Goal: Information Seeking & Learning: Learn about a topic

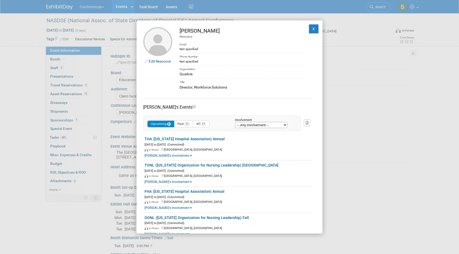
select select "Education"
select select "Client-facing"
select select "Sophie"
click at [316, 28] on button "X" at bounding box center [314, 28] width 10 height 9
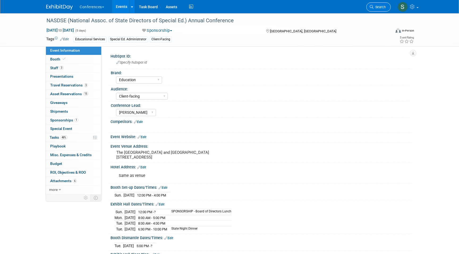
click at [380, 5] on span "Search" at bounding box center [379, 7] width 12 height 4
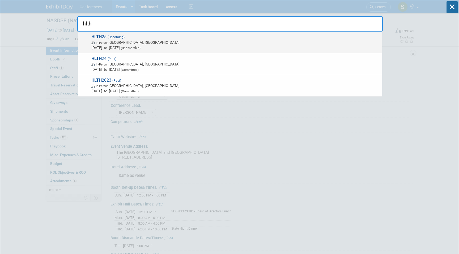
type input "hlth"
click at [273, 38] on span "HLTH 25 (Upcoming) In-Person Las Vegas, NV Oct 19, 2025 to Oct 22, 2025 (Sponso…" at bounding box center [235, 42] width 290 height 16
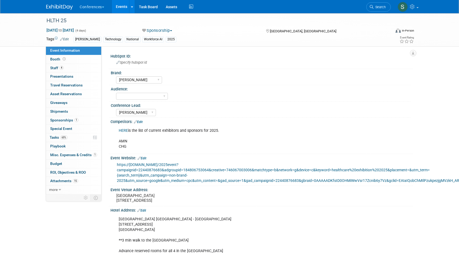
select select "[PERSON_NAME]"
select select "Stephanie"
click at [80, 61] on link "Booth" at bounding box center [73, 59] width 55 height 8
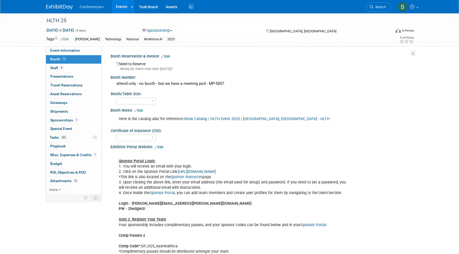
click at [127, 9] on link "Events" at bounding box center [121, 6] width 19 height 13
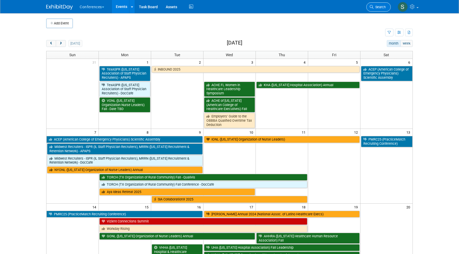
click at [381, 8] on span "Search" at bounding box center [379, 7] width 12 height 4
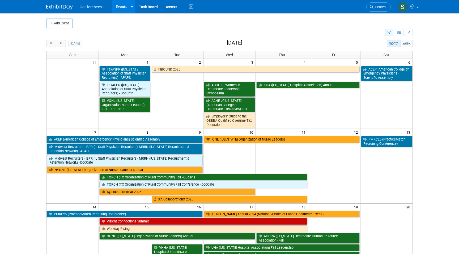
click at [388, 35] on button "button" at bounding box center [389, 33] width 8 height 8
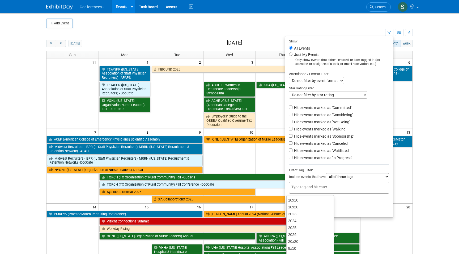
click at [292, 187] on input "text" at bounding box center [312, 187] width 42 height 5
type input "20"
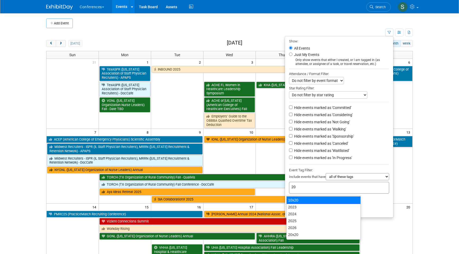
click at [291, 198] on div "10x20" at bounding box center [323, 200] width 74 height 7
type input "10x20"
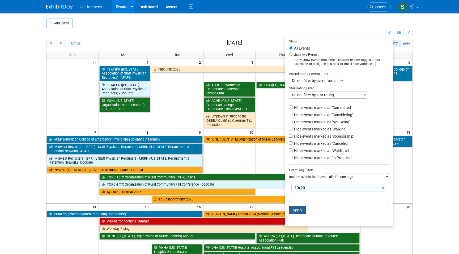
click at [296, 210] on button "Apply" at bounding box center [297, 210] width 17 height 8
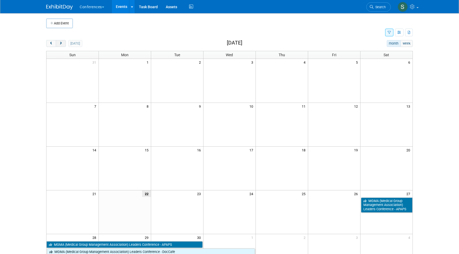
click at [62, 41] on button "next" at bounding box center [61, 43] width 10 height 7
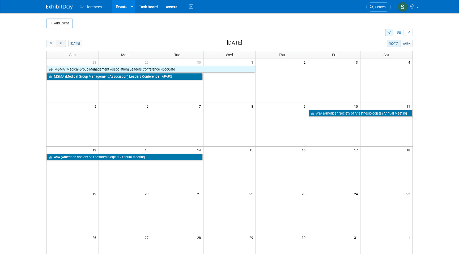
click at [61, 42] on span "next" at bounding box center [61, 43] width 4 height 3
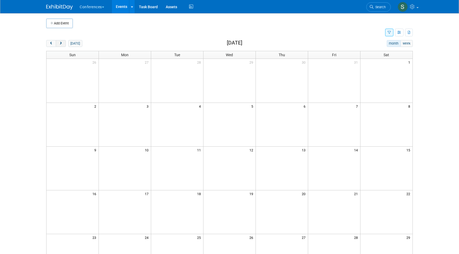
click at [62, 41] on button "next" at bounding box center [61, 43] width 10 height 7
click at [63, 43] on button "next" at bounding box center [61, 43] width 10 height 7
click at [61, 46] on button "next" at bounding box center [61, 43] width 10 height 7
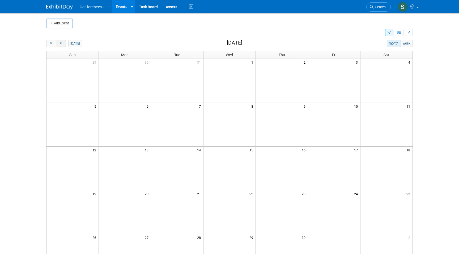
click at [59, 45] on button "next" at bounding box center [61, 43] width 10 height 7
click at [63, 45] on button "next" at bounding box center [61, 43] width 10 height 7
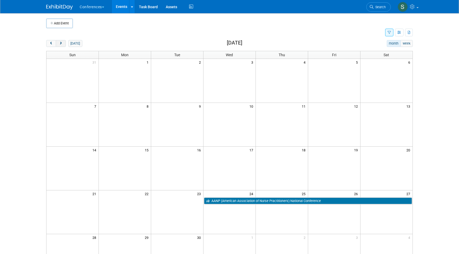
click at [60, 41] on button "next" at bounding box center [61, 43] width 10 height 7
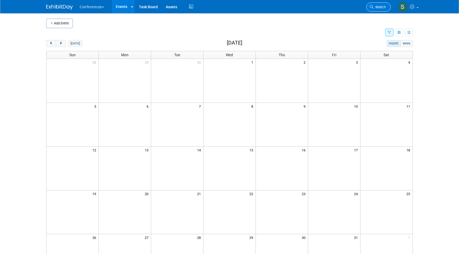
click at [377, 7] on span "Search" at bounding box center [379, 7] width 12 height 4
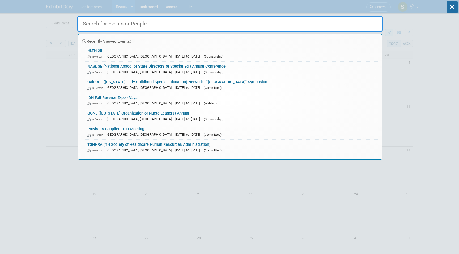
click at [165, 2] on div "Recently Viewed Events: HLTH 25 In-Person [GEOGRAPHIC_DATA], [GEOGRAPHIC_DATA] …" at bounding box center [229, 80] width 305 height 160
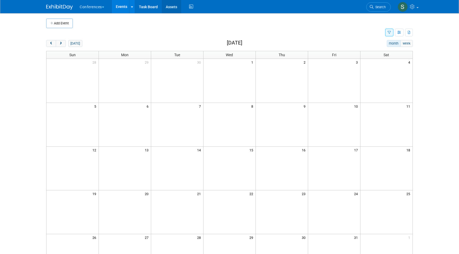
click at [169, 8] on link "Assets" at bounding box center [171, 6] width 19 height 13
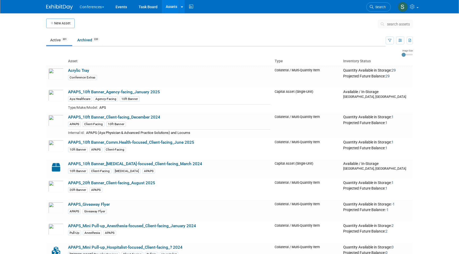
click at [394, 26] on span "search assets" at bounding box center [398, 24] width 23 height 4
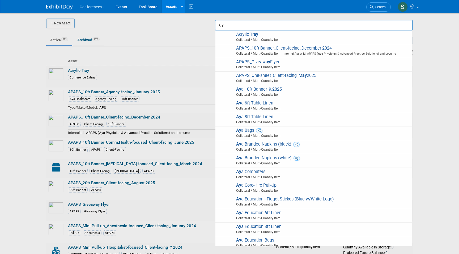
type input "a"
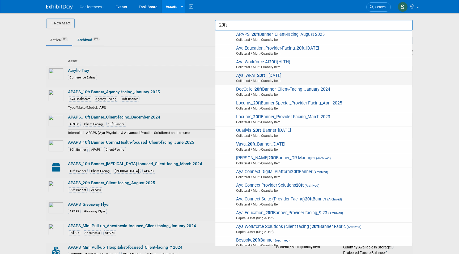
click at [294, 79] on span "Collateral / Multi-Quantity Item" at bounding box center [315, 81] width 190 height 5
type input "Aya_WFAI_20ft__1.17.25"
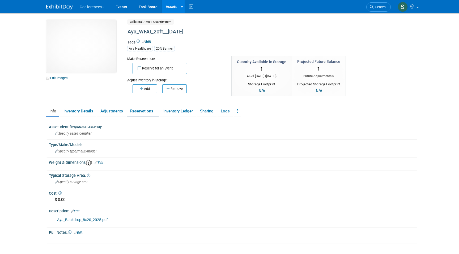
click at [149, 114] on link "Reservations" at bounding box center [143, 111] width 32 height 9
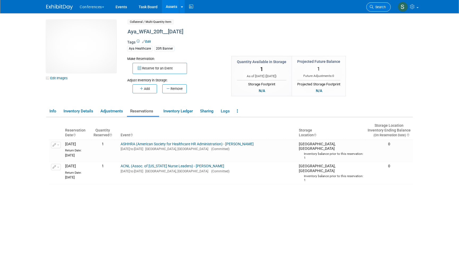
click at [382, 8] on span "Search" at bounding box center [379, 7] width 12 height 4
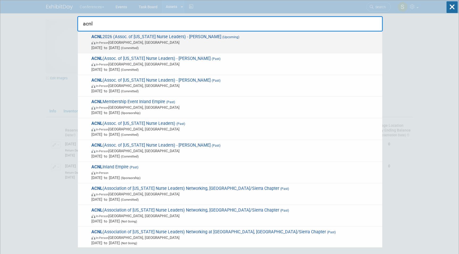
type input "acnl"
click at [160, 47] on span "Feb 8, 2026 to Feb 11, 2026 (Committed)" at bounding box center [235, 47] width 288 height 5
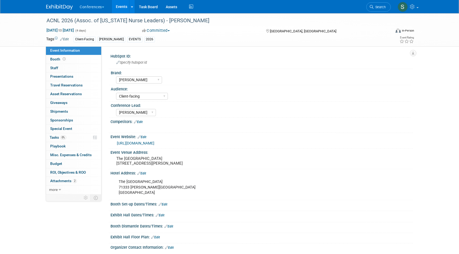
select select "[PERSON_NAME]"
select select "Client-facing"
select select "[PERSON_NAME]"
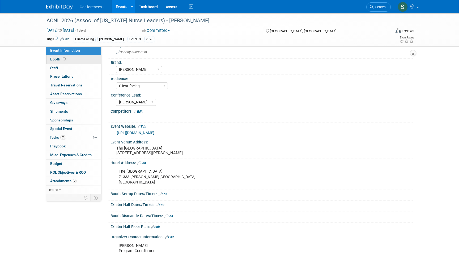
click at [86, 61] on link "Booth" at bounding box center [73, 59] width 55 height 8
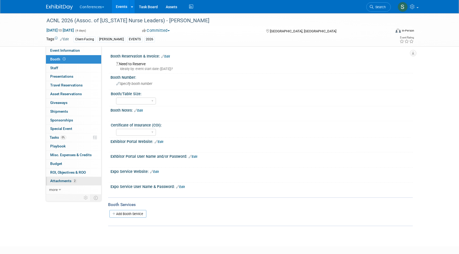
click at [75, 178] on link "2 Attachments 2" at bounding box center [73, 181] width 55 height 8
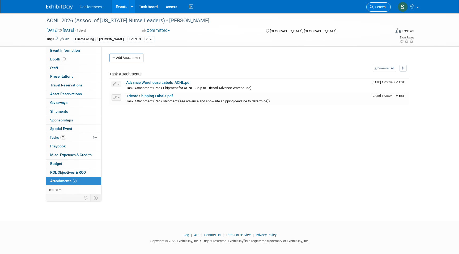
click at [373, 8] on link "Search" at bounding box center [378, 6] width 24 height 9
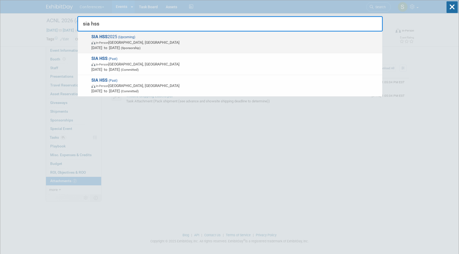
type input "sia hss"
click at [209, 39] on span "SIA HSS 2025 (Upcoming) In-Person Las Vegas, NV Nov 5, 2025 to Nov 7, 2025 (Spo…" at bounding box center [235, 42] width 290 height 16
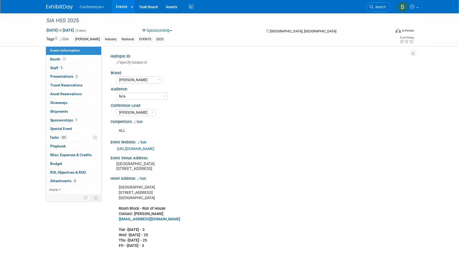
select select "Aya"
select select "N/a"
select select "[PERSON_NAME]"
click at [74, 59] on link "Booth" at bounding box center [73, 59] width 55 height 8
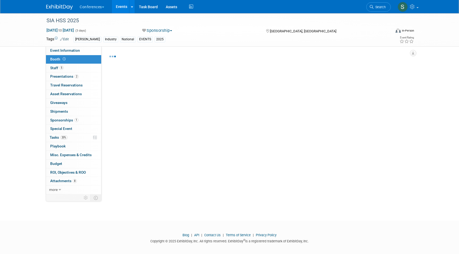
select select "10'x20'"
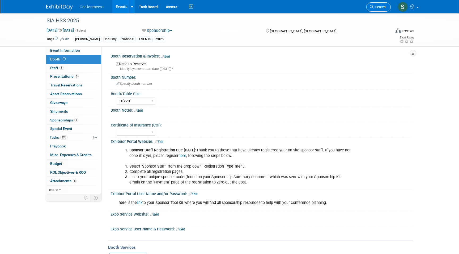
click at [375, 9] on span "Search" at bounding box center [379, 7] width 12 height 4
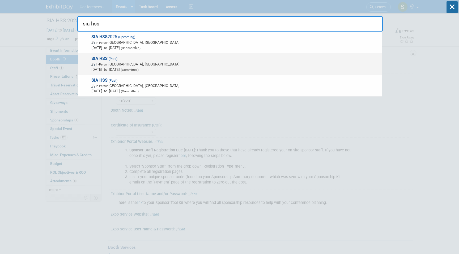
type input "sia hss"
click at [139, 68] on span "(Committed)" at bounding box center [129, 70] width 19 height 4
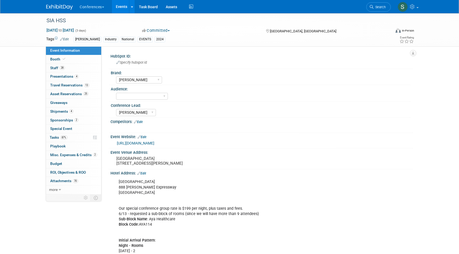
select select "[PERSON_NAME]"
click at [74, 92] on span "Asset Reservations 25" at bounding box center [69, 94] width 38 height 4
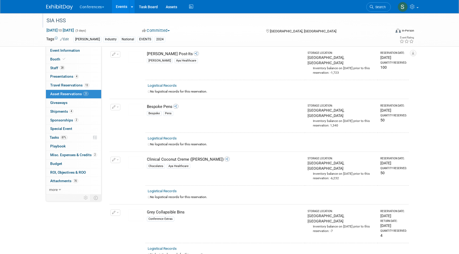
scroll to position [206, 0]
